Goal: Task Accomplishment & Management: Use online tool/utility

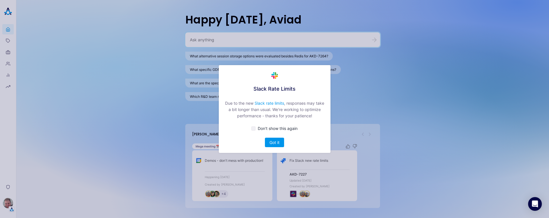
click at [276, 141] on button "Got it" at bounding box center [274, 141] width 19 height 9
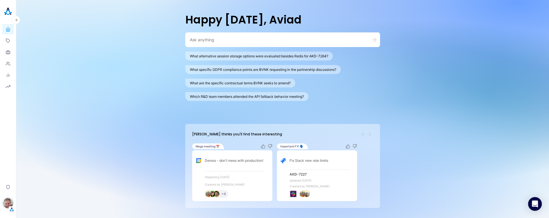
click at [9, 204] on img "button" at bounding box center [8, 203] width 10 height 10
click at [33, 174] on link "Backoffice" at bounding box center [39, 175] width 42 height 9
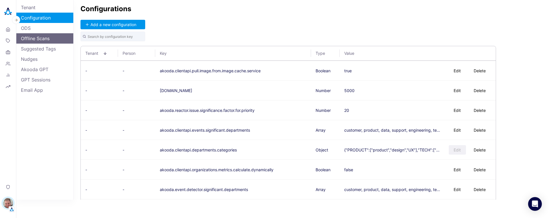
click at [36, 36] on link "Offline Scans" at bounding box center [44, 38] width 57 height 10
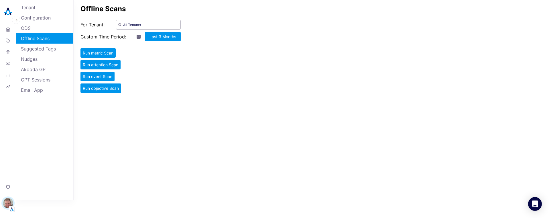
click at [149, 23] on input "All Tenants" at bounding box center [148, 25] width 65 height 10
click at [141, 37] on span "Itpipes" at bounding box center [143, 37] width 22 height 9
type input "Itpipes"
click at [30, 30] on link "ODS" at bounding box center [44, 28] width 57 height 10
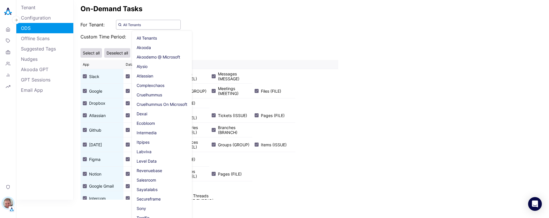
click at [148, 25] on input "All Tenants" at bounding box center [148, 25] width 65 height 10
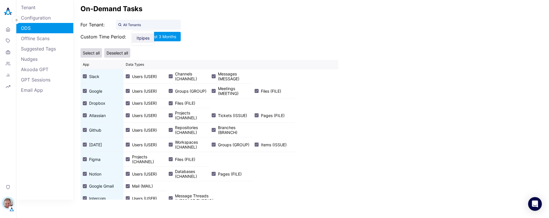
click at [141, 37] on span "Itpipes" at bounding box center [143, 37] width 22 height 9
type input "Itpipes"
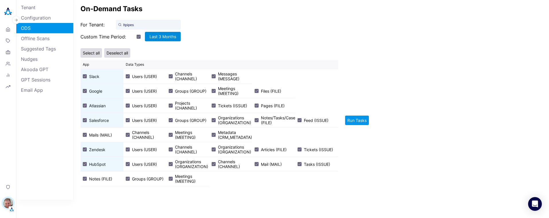
click at [156, 37] on button "Last 3 Months" at bounding box center [163, 36] width 36 height 9
select select "4"
select select "2025"
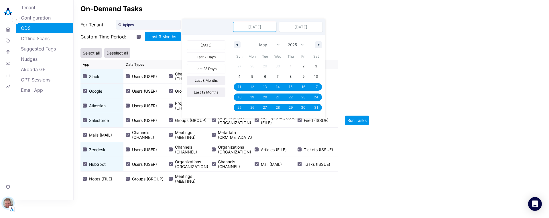
click at [204, 94] on button "Last 12 Months" at bounding box center [206, 91] width 39 height 9
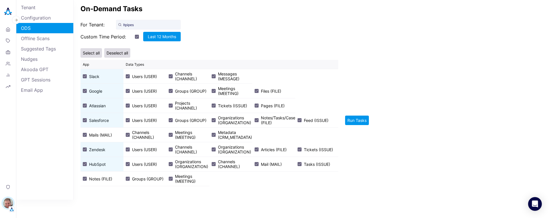
drag, startPoint x: 357, startPoint y: 118, endPoint x: 354, endPoint y: 114, distance: 5.1
click at [357, 118] on button "Run Tasks" at bounding box center [357, 119] width 24 height 9
click at [437, 70] on div "App Data Types Slack Users (USER) Channels (CHANNEL) Messages (MESSAGE) Google …" at bounding box center [310, 123] width 461 height 126
